Goal: Task Accomplishment & Management: Manage account settings

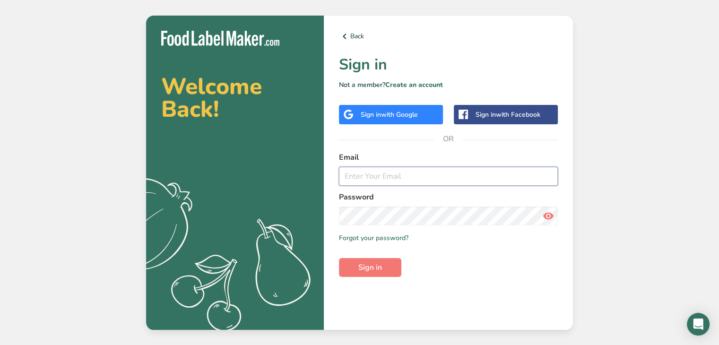
click at [366, 175] on input "email" at bounding box center [448, 176] width 219 height 19
type input "[EMAIL_ADDRESS][DOMAIN_NAME]"
click at [339, 258] on button "Sign in" at bounding box center [370, 267] width 62 height 19
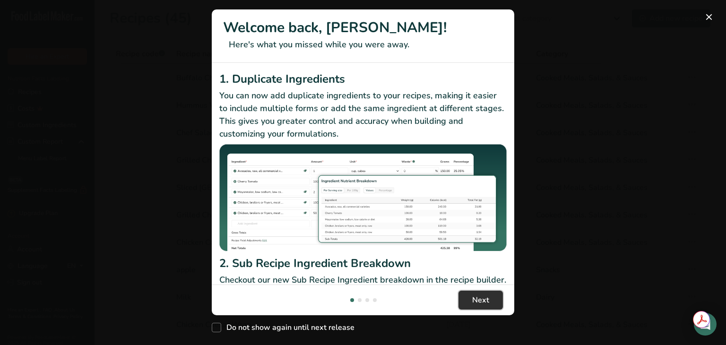
click at [483, 292] on button "Next" at bounding box center [480, 300] width 44 height 19
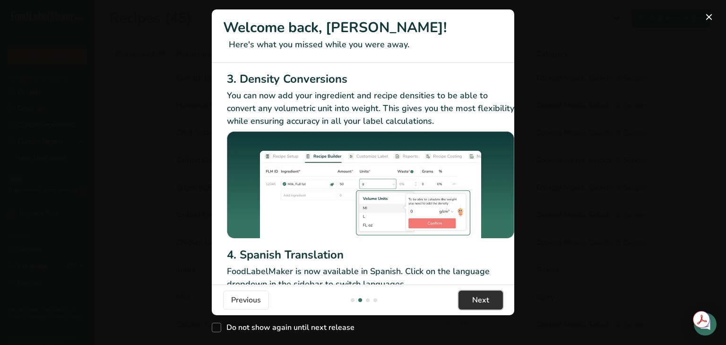
click at [483, 292] on button "Next" at bounding box center [480, 300] width 44 height 19
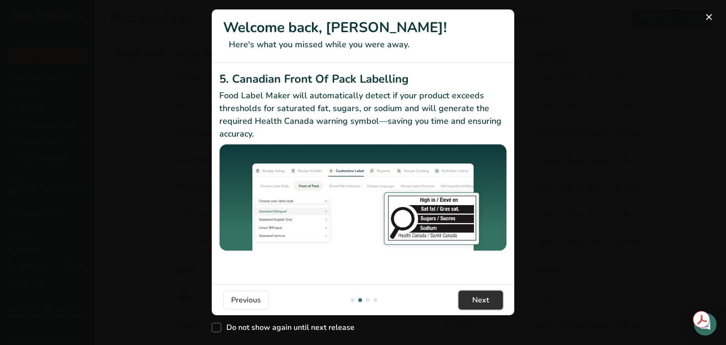
click at [483, 292] on button "Next" at bounding box center [480, 300] width 44 height 19
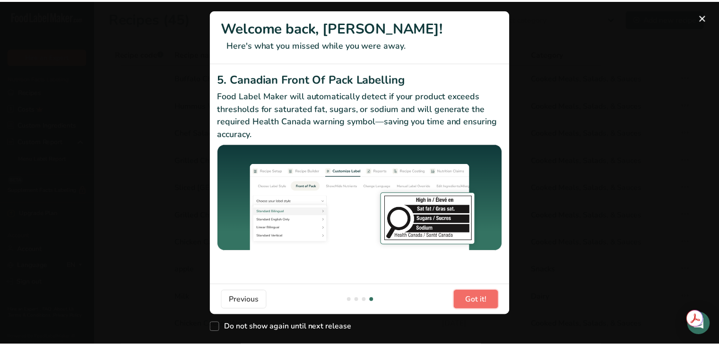
scroll to position [0, 900]
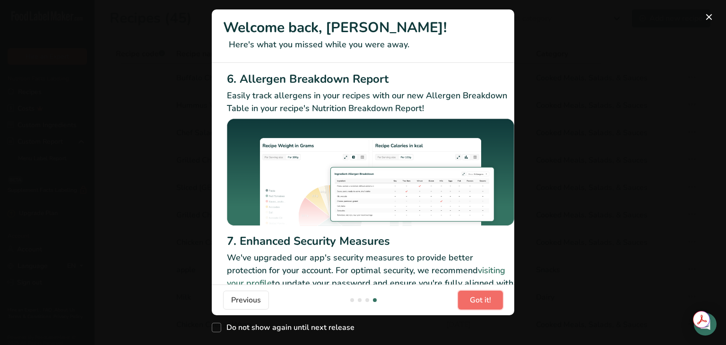
click at [483, 292] on button "Got it!" at bounding box center [480, 300] width 45 height 19
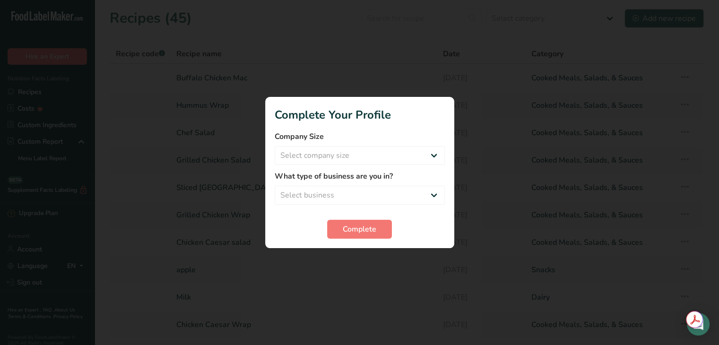
click at [376, 291] on div at bounding box center [359, 172] width 719 height 345
click at [361, 235] on button "Complete" at bounding box center [359, 229] width 65 height 19
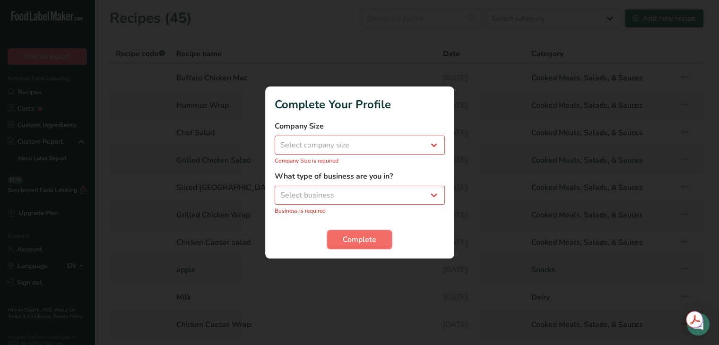
click at [361, 235] on span "Complete" at bounding box center [360, 239] width 34 height 11
click at [435, 147] on select "Select company size Fewer than 10 Employees 10 to 50 Employees 51 to 500 Employ…" at bounding box center [359, 145] width 170 height 19
select select "1"
click at [274, 140] on select "Select company size Fewer than 10 Employees 10 to 50 Employees 51 to 500 Employ…" at bounding box center [359, 145] width 170 height 19
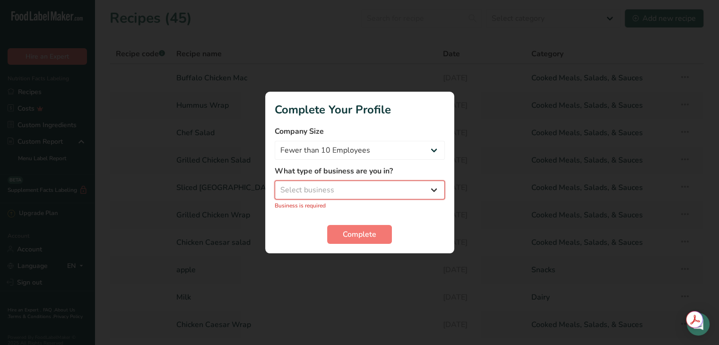
click at [412, 193] on select "Select business Packaged Food Manufacturer Restaurant & Cafe Bakery Meal Plans …" at bounding box center [359, 189] width 170 height 19
select select "8"
click at [274, 185] on select "Select business Packaged Food Manufacturer Restaurant & Cafe Bakery Meal Plans …" at bounding box center [359, 189] width 170 height 19
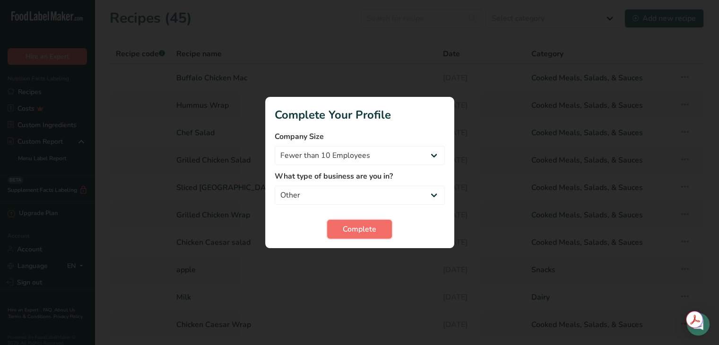
click at [355, 233] on span "Complete" at bounding box center [360, 228] width 34 height 11
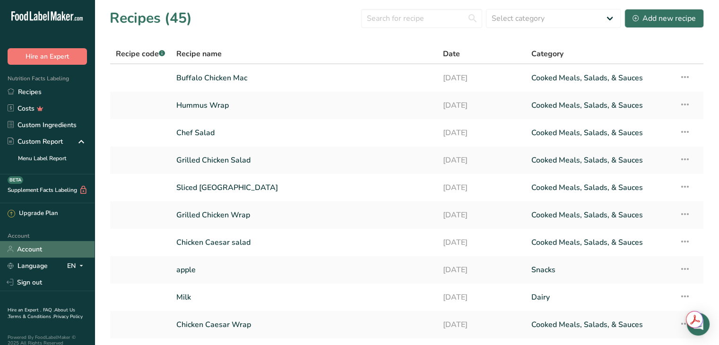
click at [24, 247] on link "Account" at bounding box center [47, 249] width 94 height 17
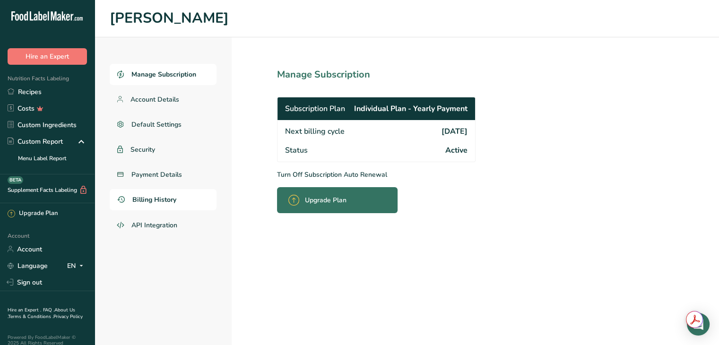
click at [151, 202] on span "Billing History" at bounding box center [154, 200] width 44 height 10
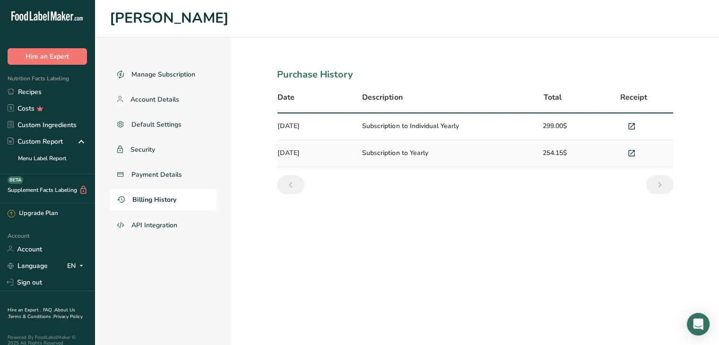
click at [383, 123] on td "Subscription to Individual Yearly" at bounding box center [435, 126] width 158 height 27
click at [635, 123] on icon at bounding box center [631, 126] width 9 height 13
click at [155, 70] on span "Manage Subscription" at bounding box center [163, 74] width 65 height 10
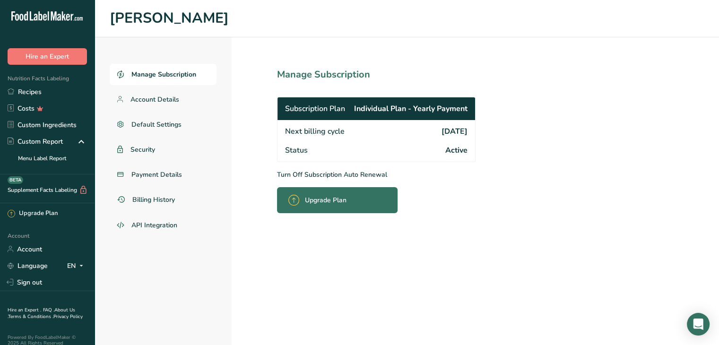
click at [339, 180] on section "Manage Subscription Subscription Plan Individual Plan - Yearly Payment Next bil…" at bounding box center [396, 191] width 331 height 308
drag, startPoint x: 370, startPoint y: 171, endPoint x: 381, endPoint y: 117, distance: 55.3
click at [381, 117] on section "Manage Subscription Subscription Plan Individual Plan - Yearly Payment Next bil…" at bounding box center [396, 191] width 331 height 308
click at [243, 178] on section "Manage Subscription Subscription Plan Individual Plan - Yearly Payment Next bil…" at bounding box center [396, 191] width 331 height 308
click at [309, 173] on p "Turn Off Subscription Auto Renewal" at bounding box center [397, 175] width 240 height 10
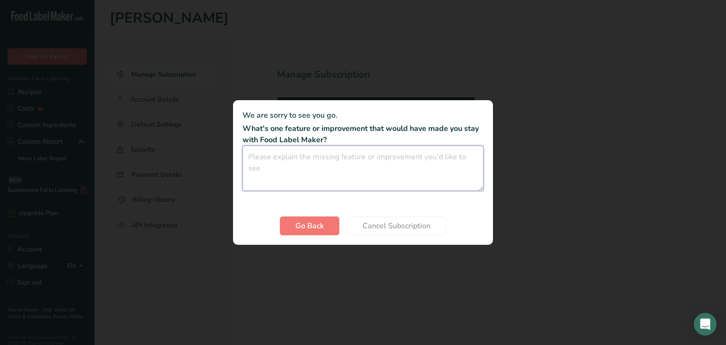
click at [309, 173] on textarea "Cancel subscription modal" at bounding box center [362, 168] width 241 height 45
type textarea "I no longer need it for my job"
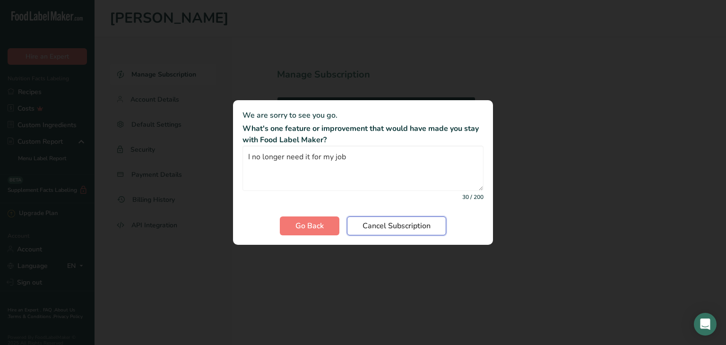
click at [380, 233] on button "Cancel Subscription" at bounding box center [396, 225] width 99 height 19
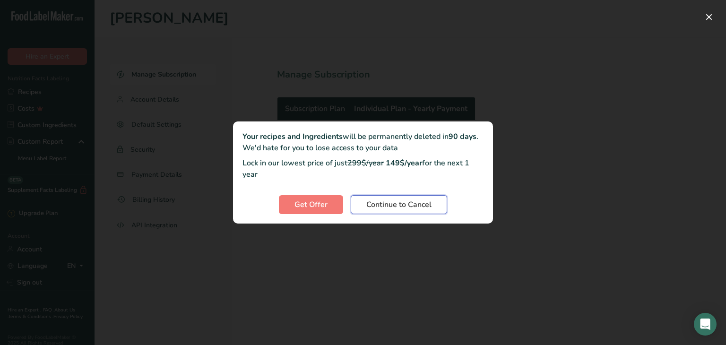
click at [395, 202] on span "Continue to Cancel" at bounding box center [398, 204] width 65 height 11
